Goal: Task Accomplishment & Management: Complete application form

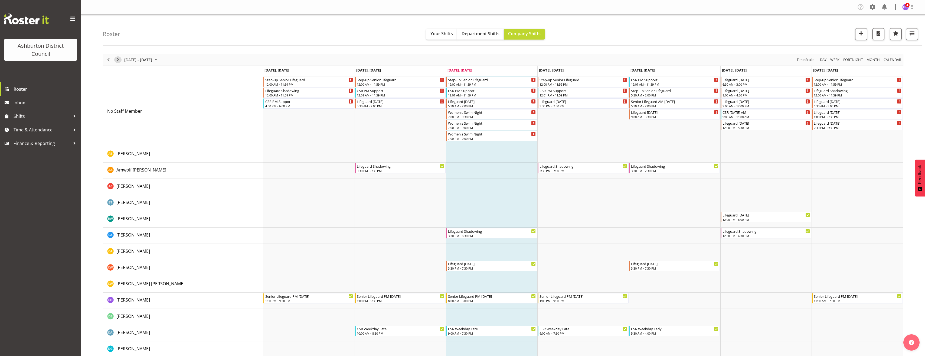
click at [118, 60] on span "Next" at bounding box center [118, 59] width 6 height 7
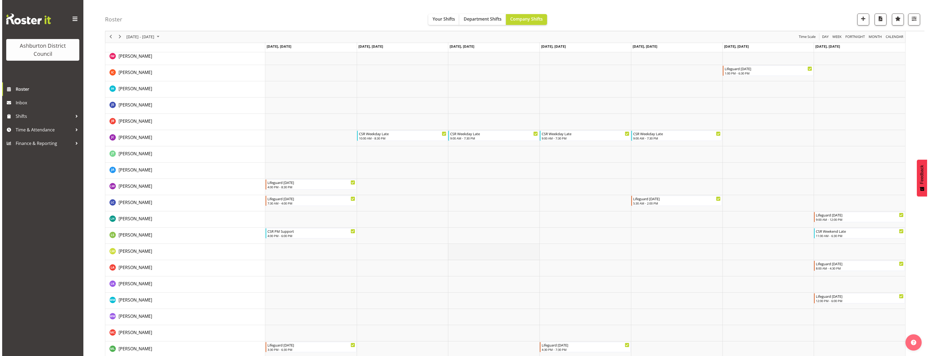
scroll to position [650, 0]
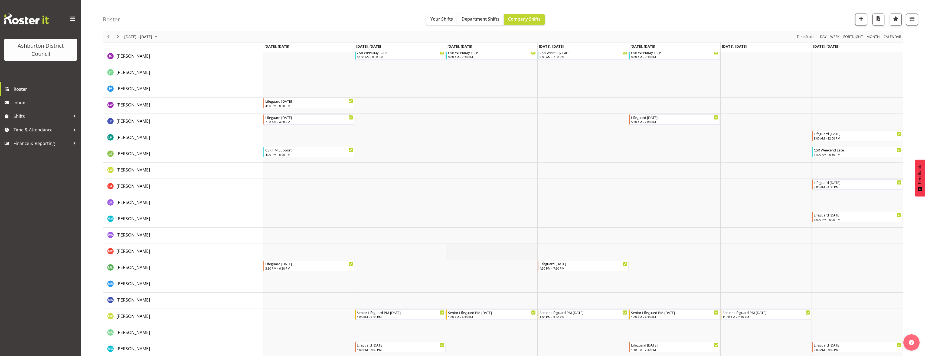
click at [477, 248] on td "Timeline Week of October 15, 2025" at bounding box center [492, 252] width 92 height 16
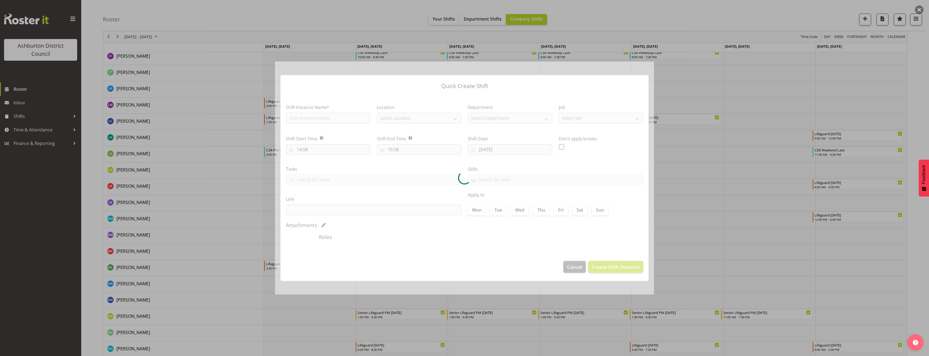
type input "[DATE]"
checkbox input "true"
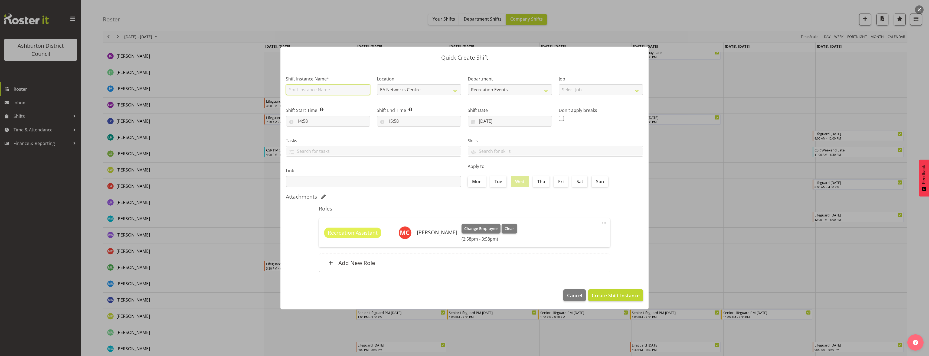
click at [306, 84] on input "text" at bounding box center [328, 89] width 84 height 11
type input "Active Adventures"
click at [606, 87] on select "Select Job Casual HDA - CSR HDA - EA Lifeguarding LTS- Alt Duties Ordinary Time…" at bounding box center [601, 89] width 84 height 11
select select "4046"
click at [559, 84] on select "Select Job Casual HDA - CSR HDA - EA Lifeguarding LTS- Alt Duties Ordinary Time…" at bounding box center [601, 89] width 84 height 11
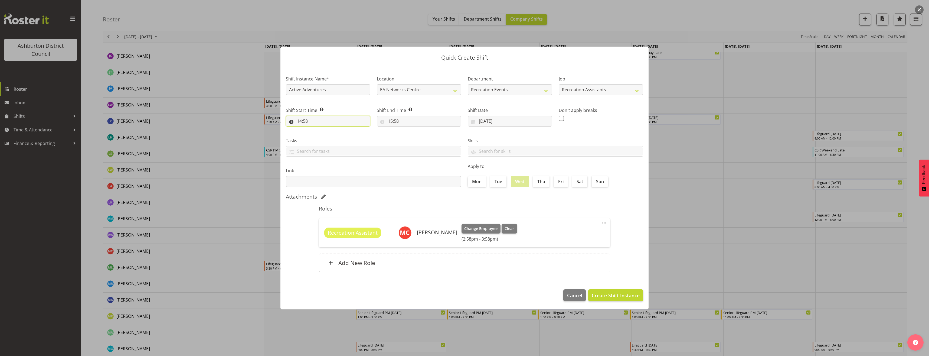
click at [298, 120] on input "14:58" at bounding box center [328, 121] width 84 height 11
click at [322, 135] on select "00 01 02 03 04 05 06 07 08 09 10 11 12 13 14 15 16 17 18 19 20 21 22 23" at bounding box center [323, 135] width 12 height 11
select select "9"
type input "09:58"
click at [339, 138] on select "00 01 02 03 04 05 06 07 08 09 10 11 12 13 14 15 16 17 18 19 20 21 22 23 24 25 2…" at bounding box center [337, 135] width 12 height 11
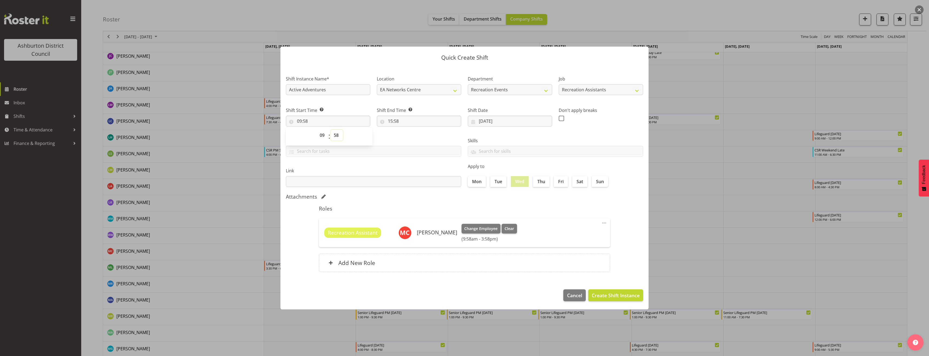
select select "0"
click at [331, 130] on select "00 01 02 03 04 05 06 07 08 09 10 11 12 13 14 15 16 17 18 19 20 21 22 23 24 25 2…" at bounding box center [337, 135] width 12 height 11
type input "09:00"
click at [387, 122] on input "15:58" at bounding box center [419, 121] width 84 height 11
click at [410, 133] on select "00 01 02 03 04 05 06 07 08 09 10 11 12 13 14 15 16 17 18 19 20 21 22 23" at bounding box center [414, 135] width 12 height 11
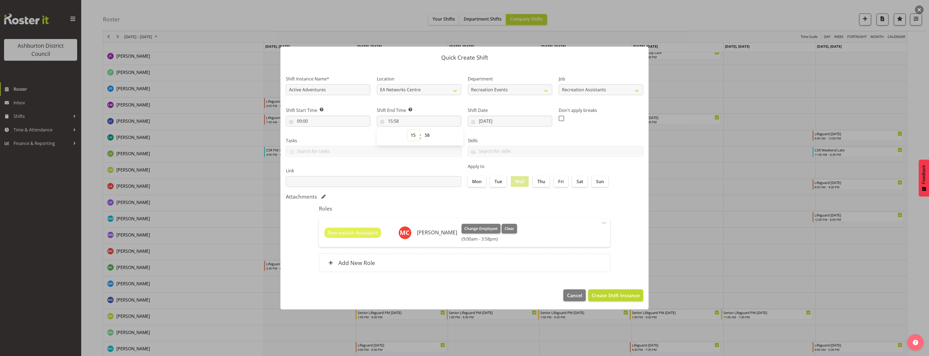
select select "13"
type input "13:58"
click at [427, 134] on select "00 01 02 03 04 05 06 07 08 09 10 11 12 13 14 15 16 17 18 19 20 21 22 23 24 25 2…" at bounding box center [428, 135] width 12 height 11
select select "0"
click at [422, 130] on select "00 01 02 03 04 05 06 07 08 09 10 11 12 13 14 15 16 17 18 19 20 21 22 23 24 25 2…" at bounding box center [428, 135] width 12 height 11
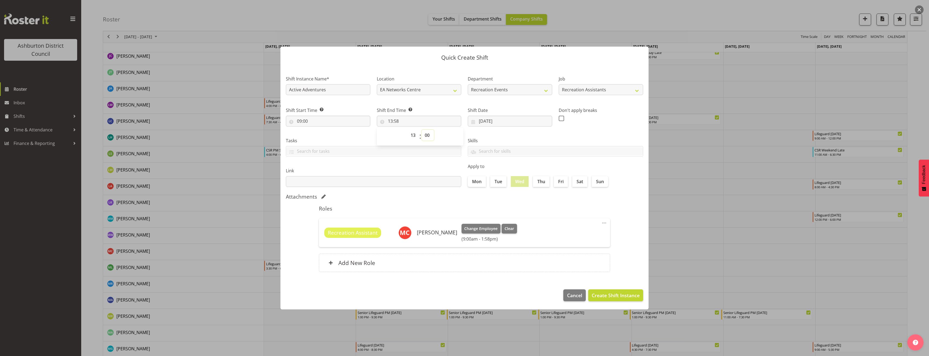
type input "13:00"
click at [618, 296] on span "Create Shift Instance" at bounding box center [616, 295] width 48 height 7
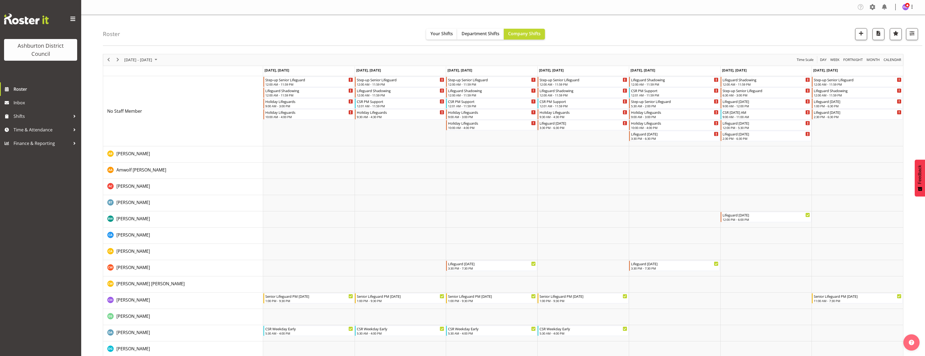
scroll to position [244, 0]
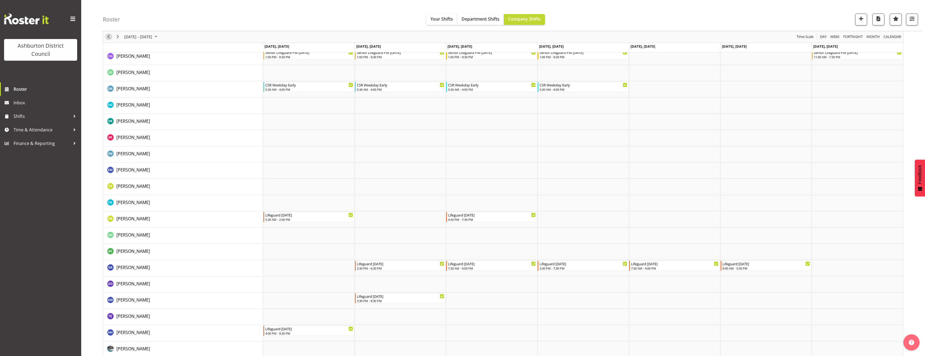
click at [111, 37] on span "Previous" at bounding box center [108, 37] width 6 height 7
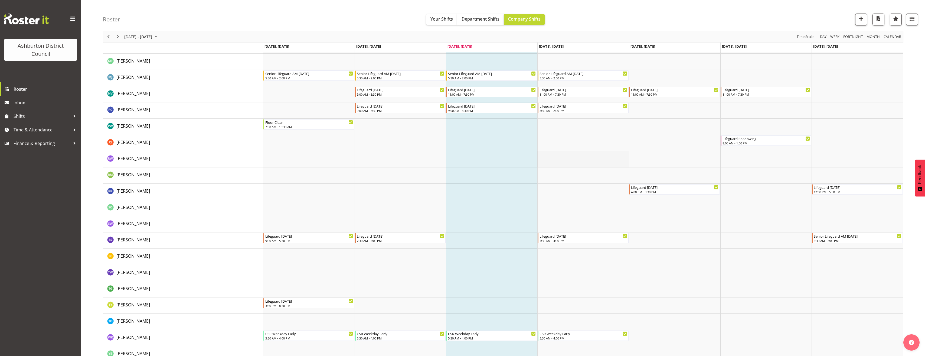
scroll to position [997, 0]
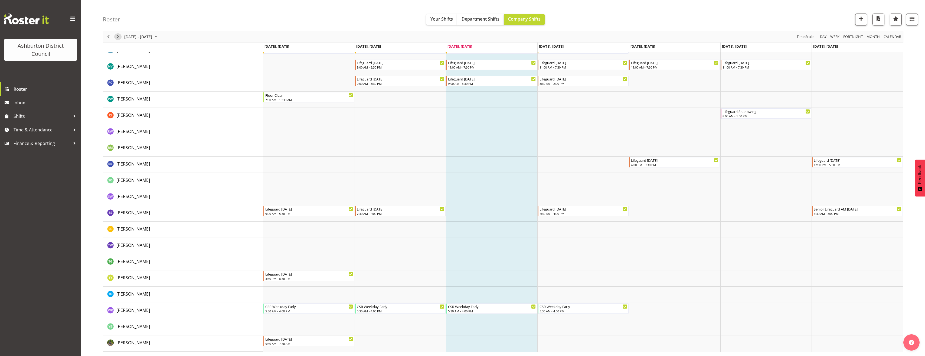
click at [118, 38] on span "Next" at bounding box center [118, 37] width 6 height 7
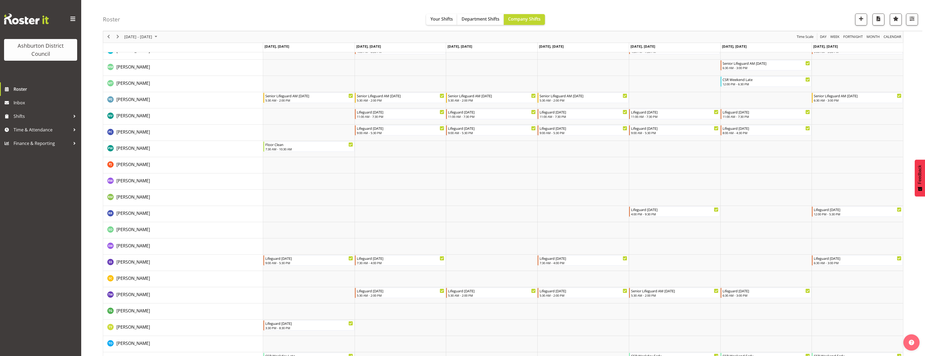
scroll to position [812, 0]
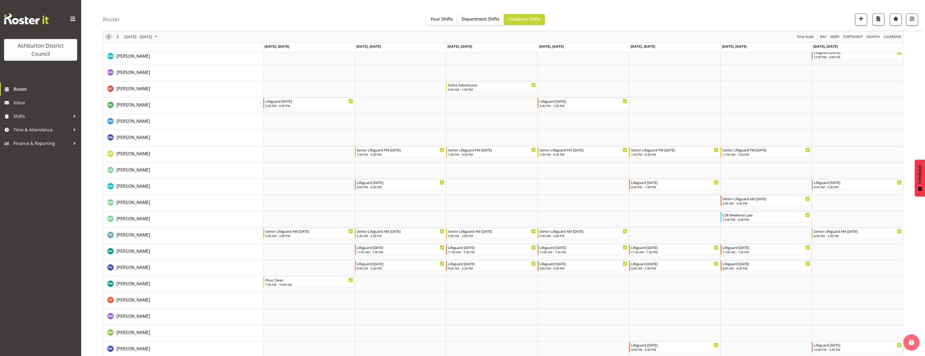
click at [111, 36] on span "Previous" at bounding box center [108, 37] width 6 height 7
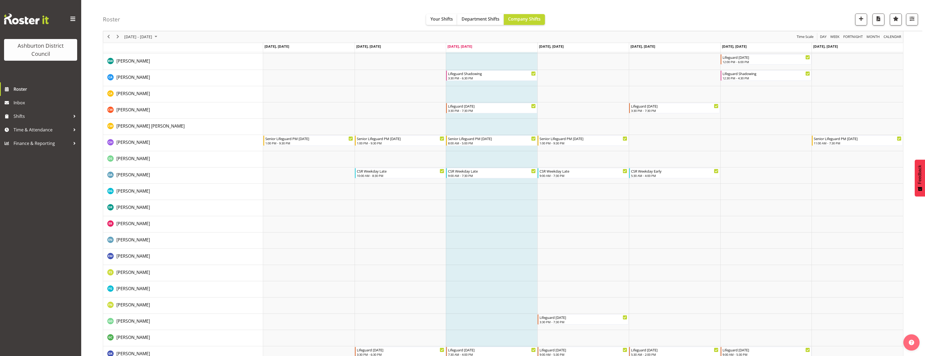
scroll to position [130, 0]
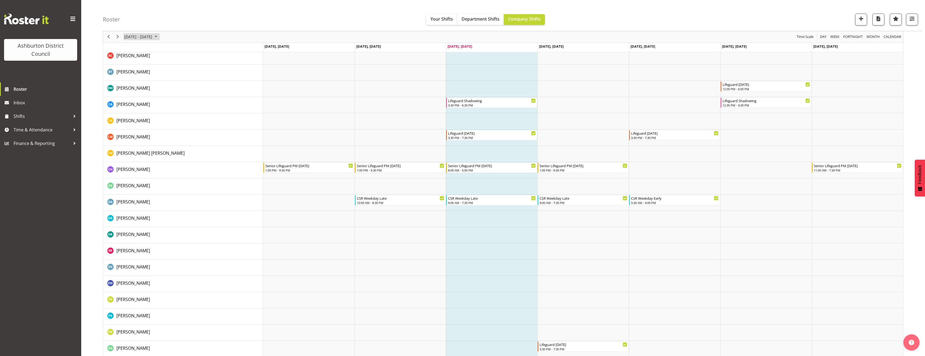
click at [153, 36] on span "[DATE] - [DATE]" at bounding box center [138, 37] width 29 height 7
click at [179, 114] on button "[DATE]" at bounding box center [177, 117] width 18 height 8
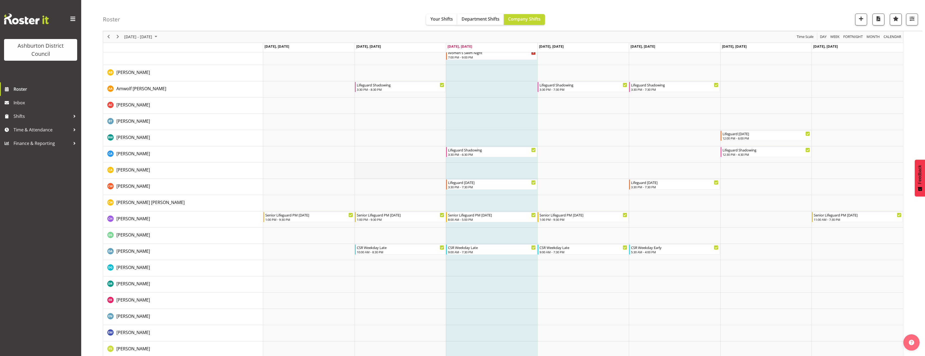
scroll to position [0, 0]
